Goal: Navigation & Orientation: Go to known website

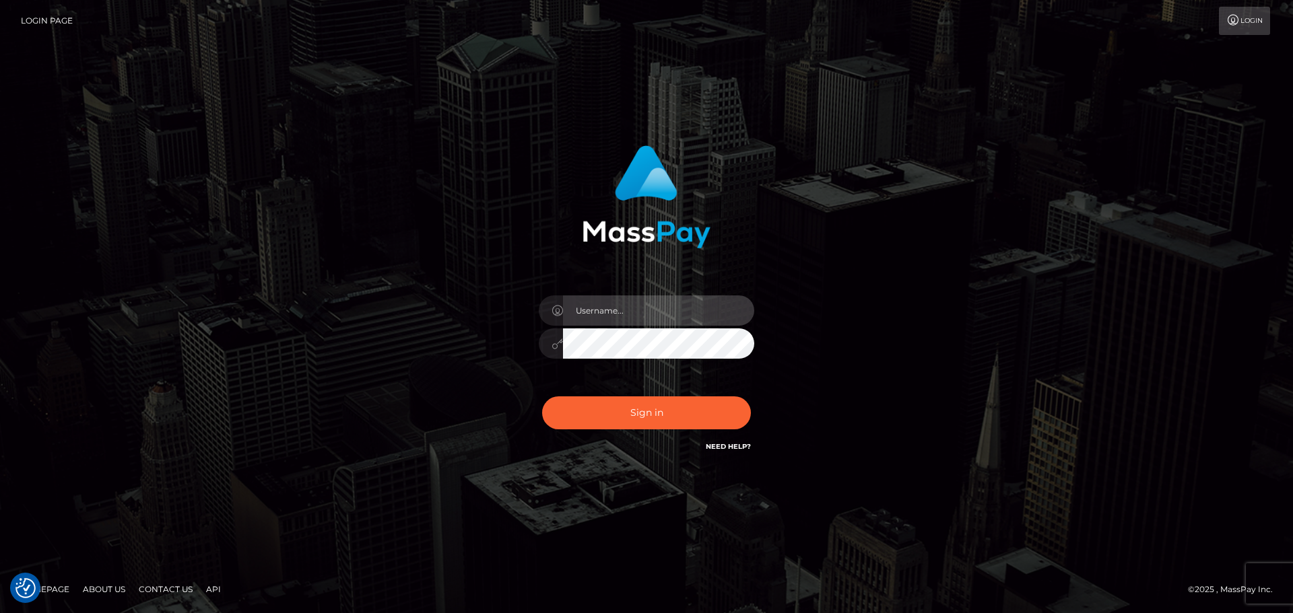
click at [660, 311] on input "text" at bounding box center [658, 311] width 191 height 30
type input "dawson.throne"
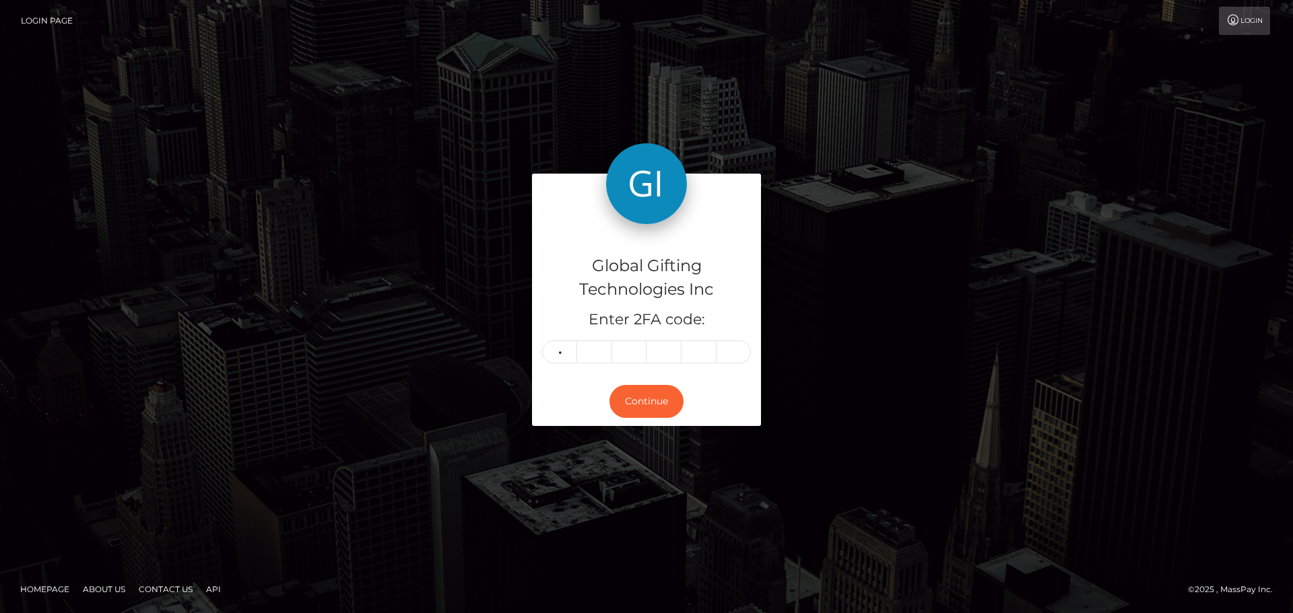
type input "0"
type input "2"
type input "5"
type input "4"
type input "3"
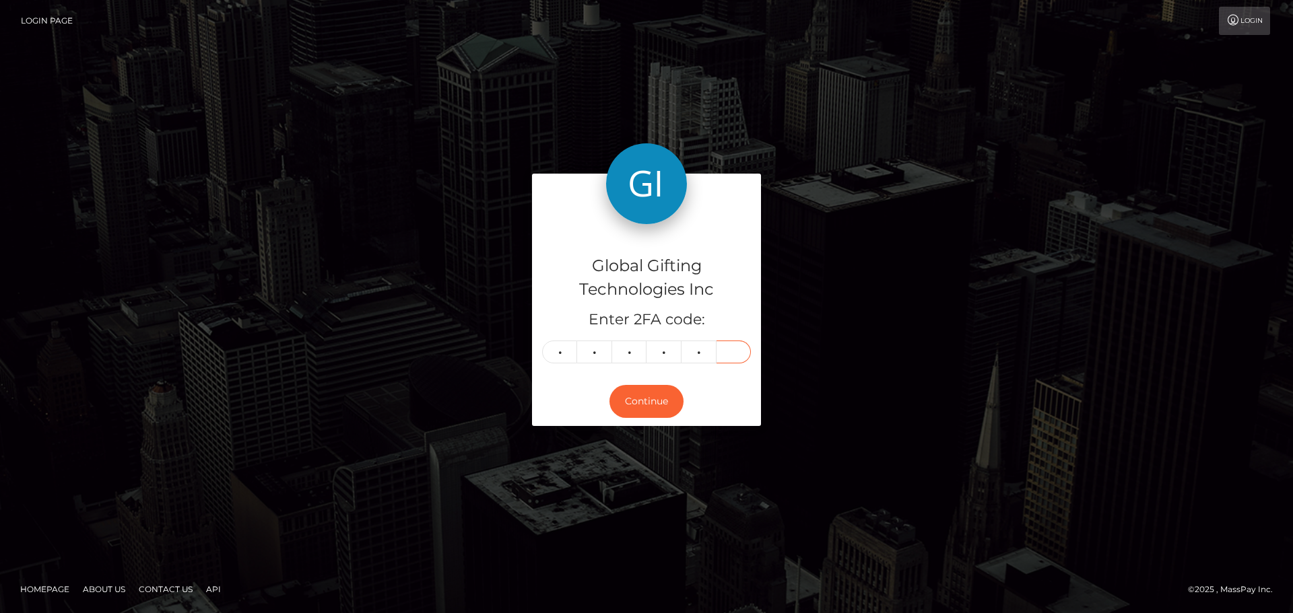
type input "0"
